Goal: Use online tool/utility: Utilize a website feature to perform a specific function

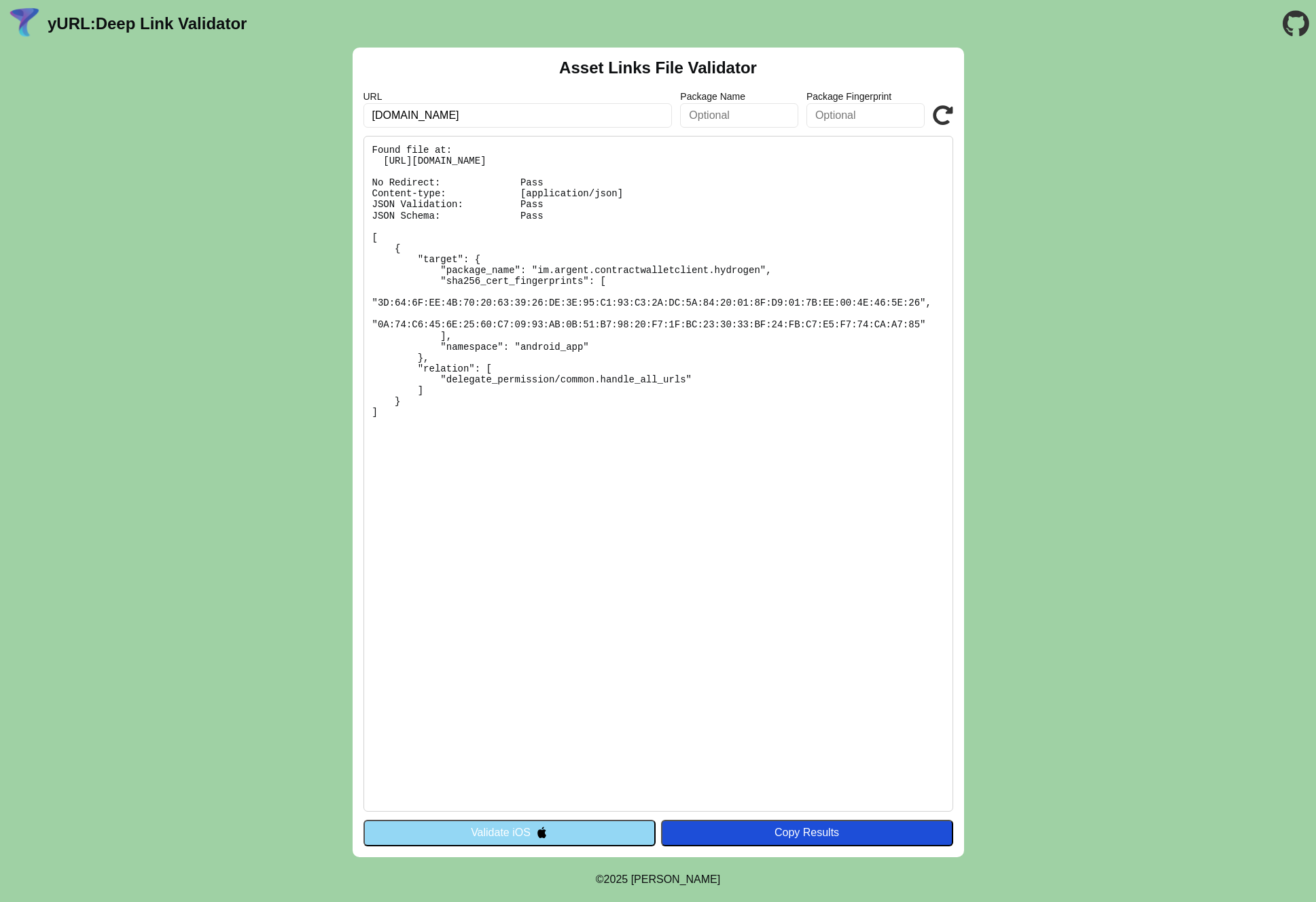
click at [527, 830] on button "Validate iOS" at bounding box center [509, 833] width 292 height 26
click at [506, 830] on button "Validate iOS" at bounding box center [509, 833] width 292 height 26
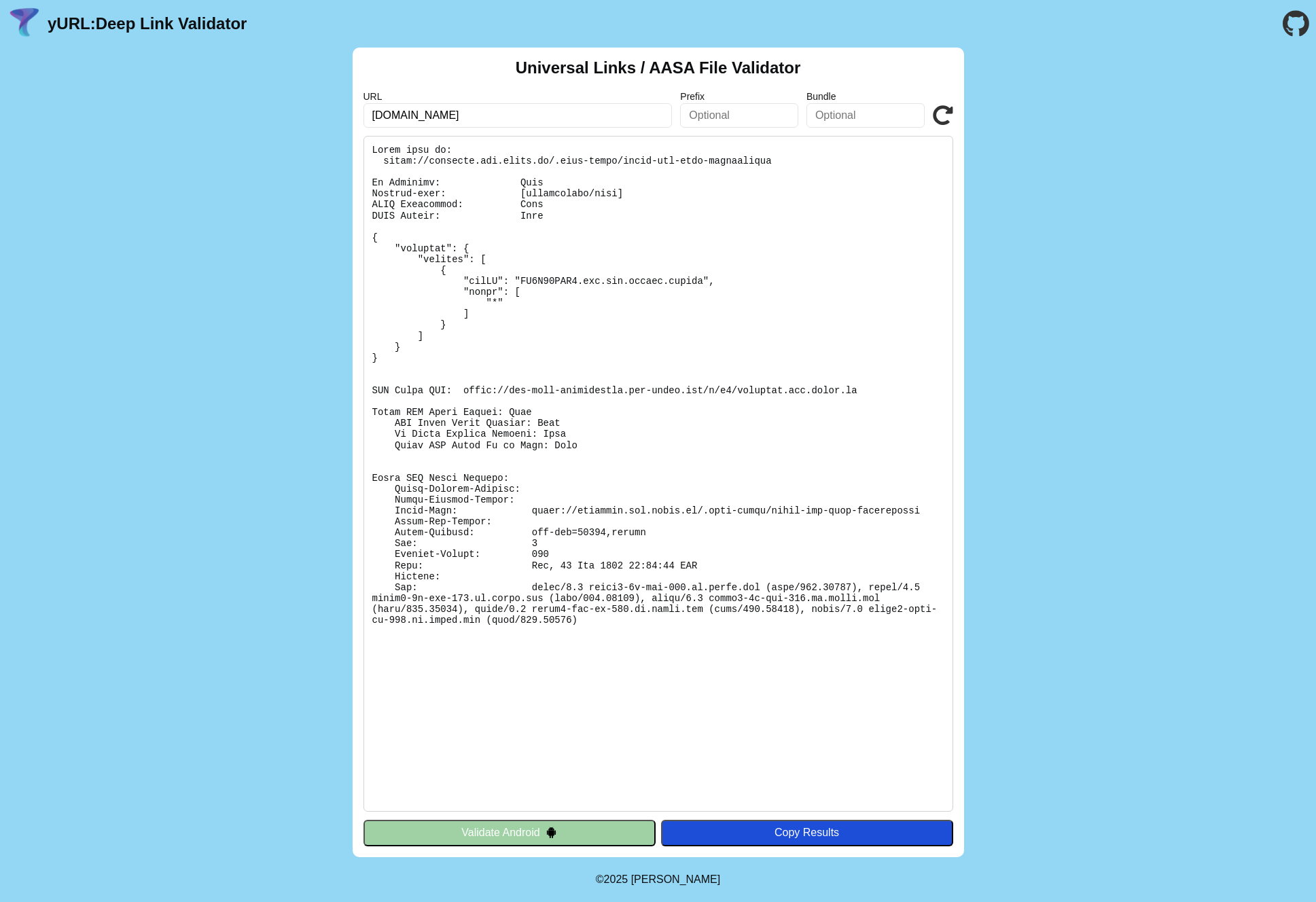
click at [510, 117] on input "[DOMAIN_NAME]" at bounding box center [518, 115] width 309 height 24
